Goal: Information Seeking & Learning: Learn about a topic

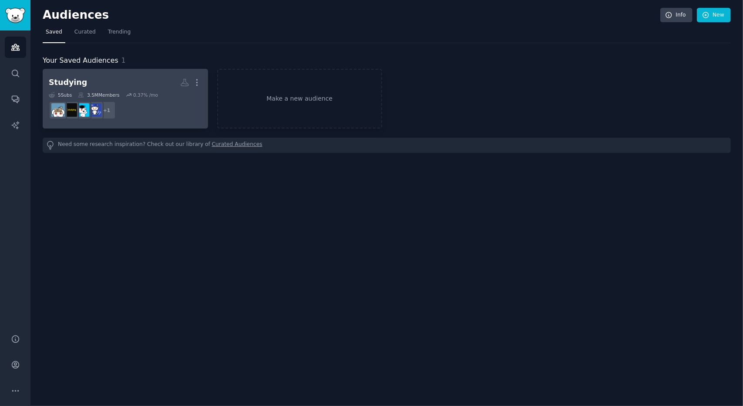
click at [154, 92] on div "5 Sub s 3.5M Members 0.37 % /mo" at bounding box center [125, 95] width 153 height 6
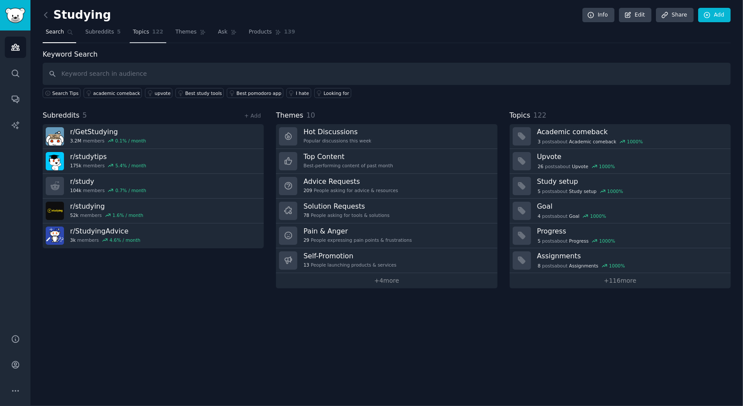
click at [133, 34] on span "Topics" at bounding box center [141, 32] width 16 height 8
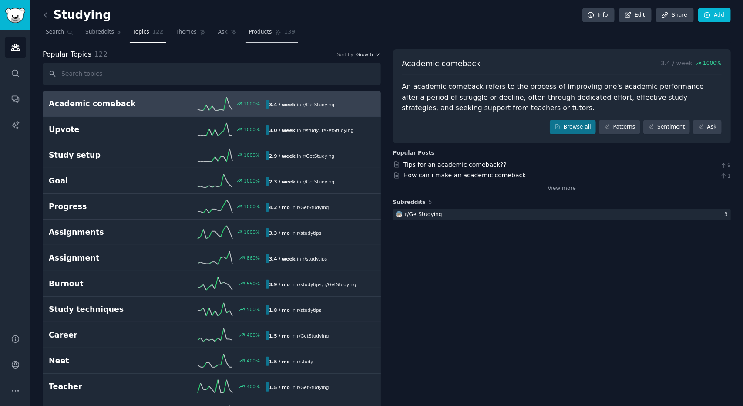
click at [246, 30] on link "Products 139" at bounding box center [272, 34] width 52 height 18
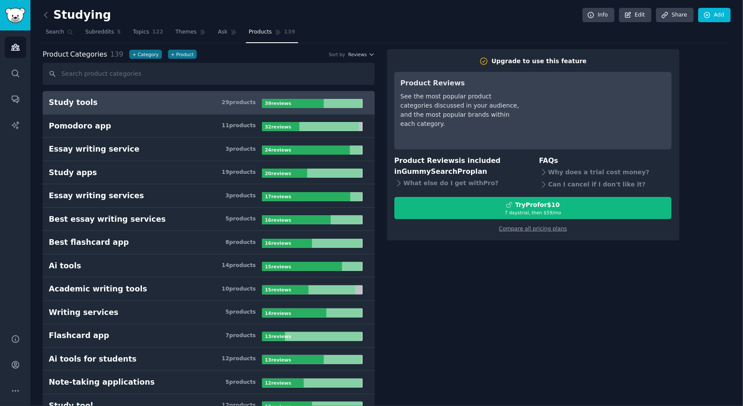
click at [260, 102] on h3 "Study tools 29 product s" at bounding box center [155, 102] width 213 height 11
click at [10, 71] on link "Search" at bounding box center [15, 73] width 21 height 21
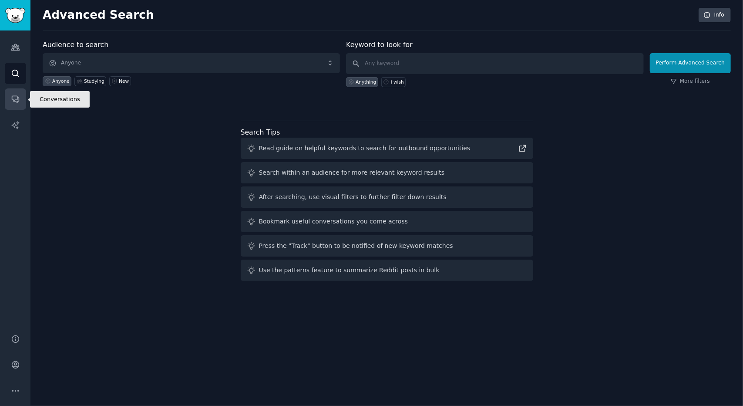
click at [10, 90] on link "Conversations" at bounding box center [15, 98] width 21 height 21
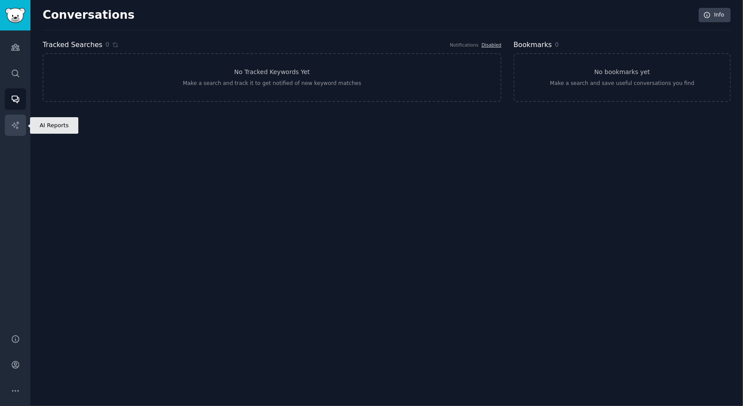
click at [11, 116] on link "AI Reports" at bounding box center [15, 124] width 21 height 21
